Goal: Check status

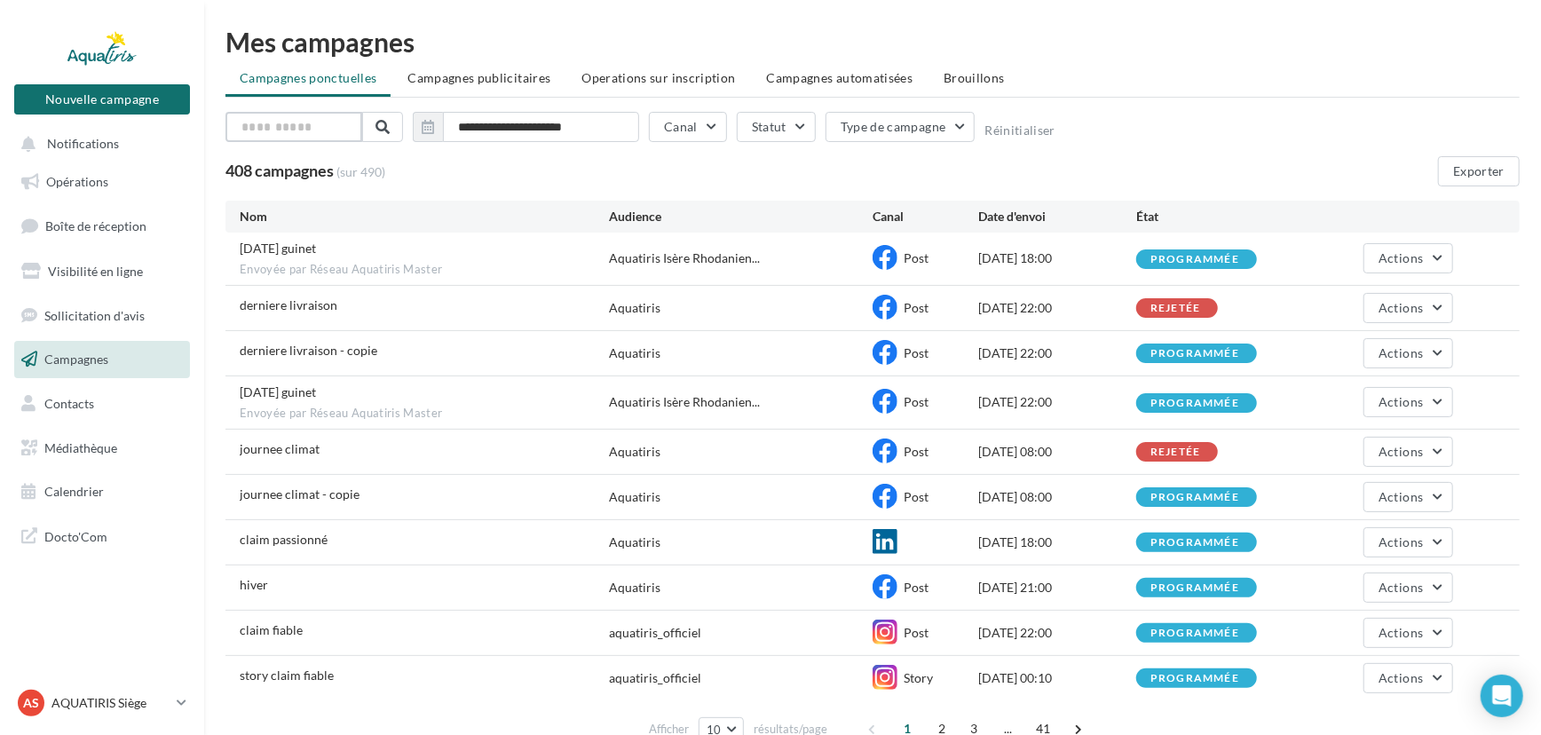
click at [316, 138] on input "text" at bounding box center [293, 127] width 137 height 30
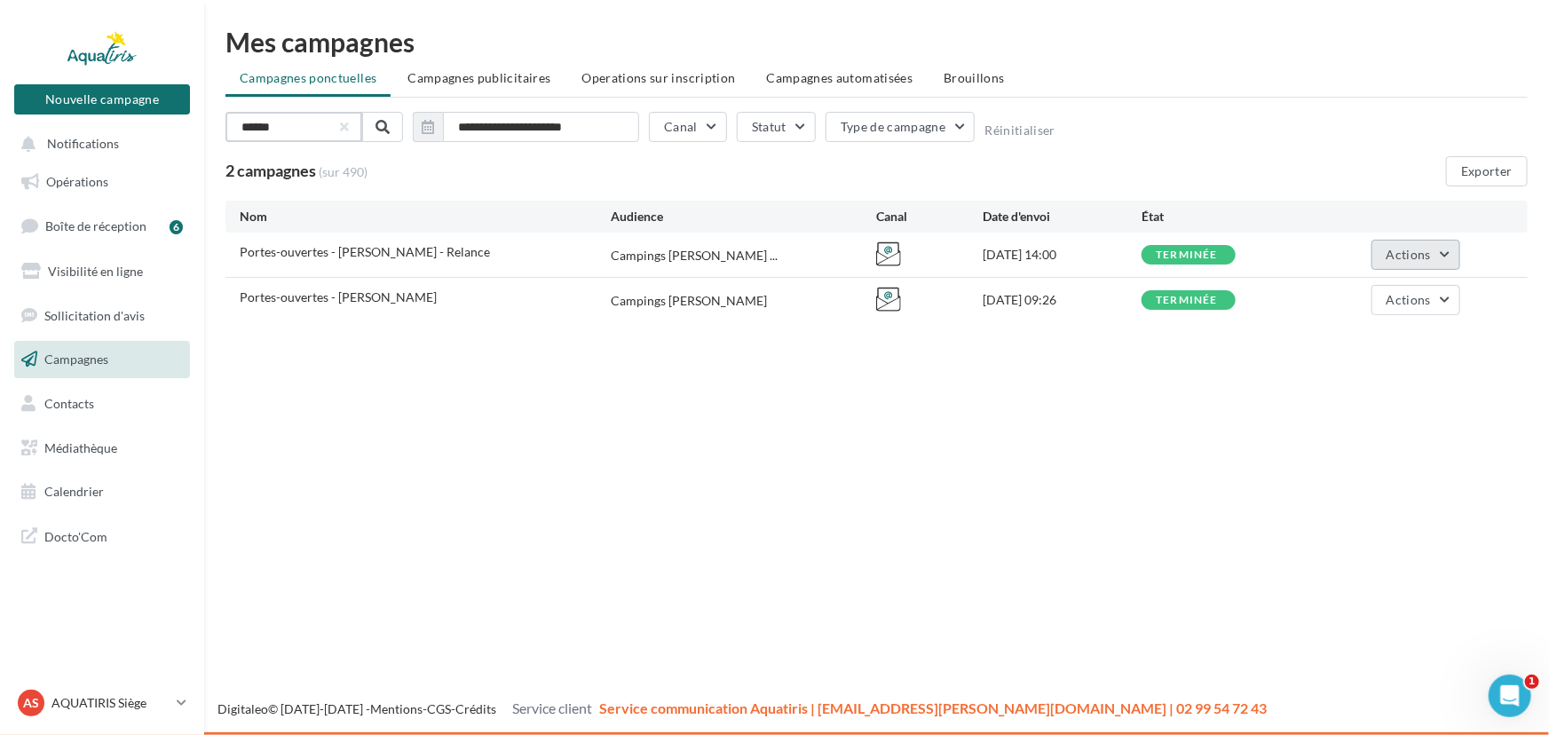
type input "******"
click at [1405, 254] on span "Actions" at bounding box center [1409, 254] width 44 height 15
click at [1387, 290] on button "Voir les résultats" at bounding box center [1372, 296] width 178 height 46
